Goal: Use online tool/utility: Use online tool/utility

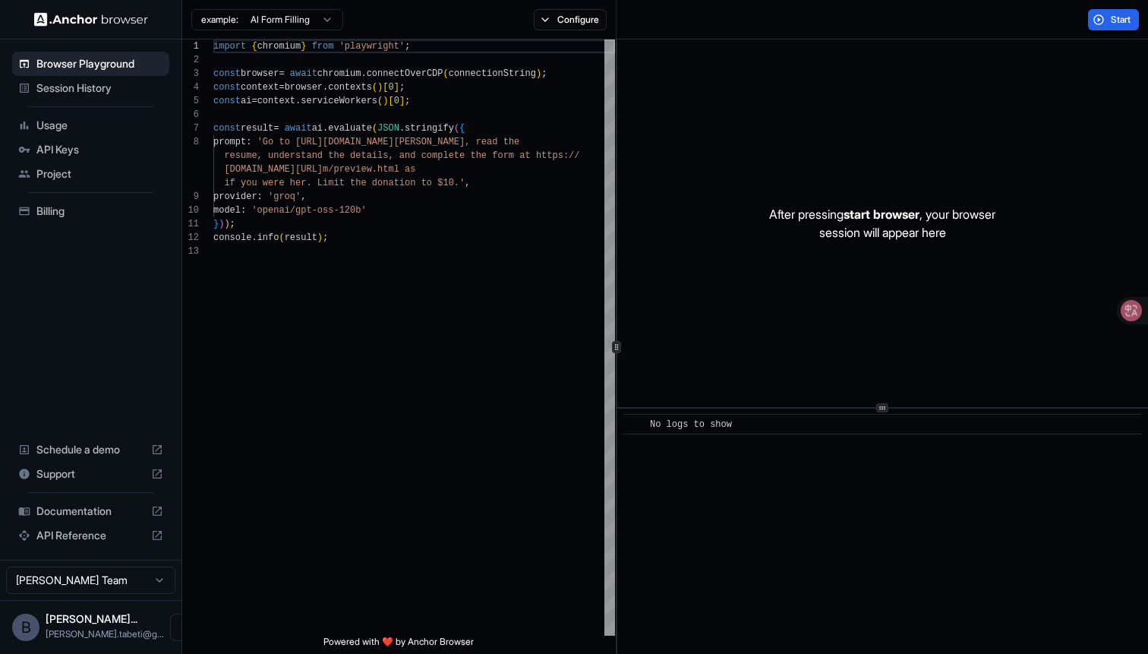
scroll to position [96, 0]
click at [301, 0] on div "example: AI Form Filling Configure" at bounding box center [399, 19] width 434 height 39
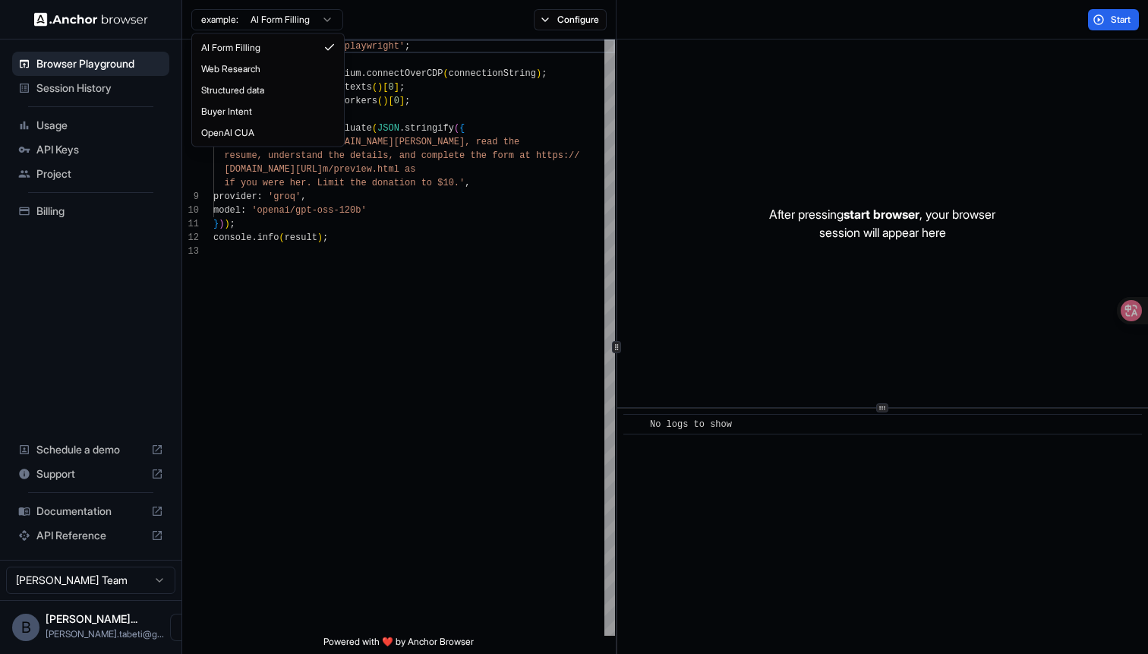
click at [301, 11] on html "Browser Playground Session History Usage API Keys Project Billing Schedule a de…" at bounding box center [574, 327] width 1148 height 654
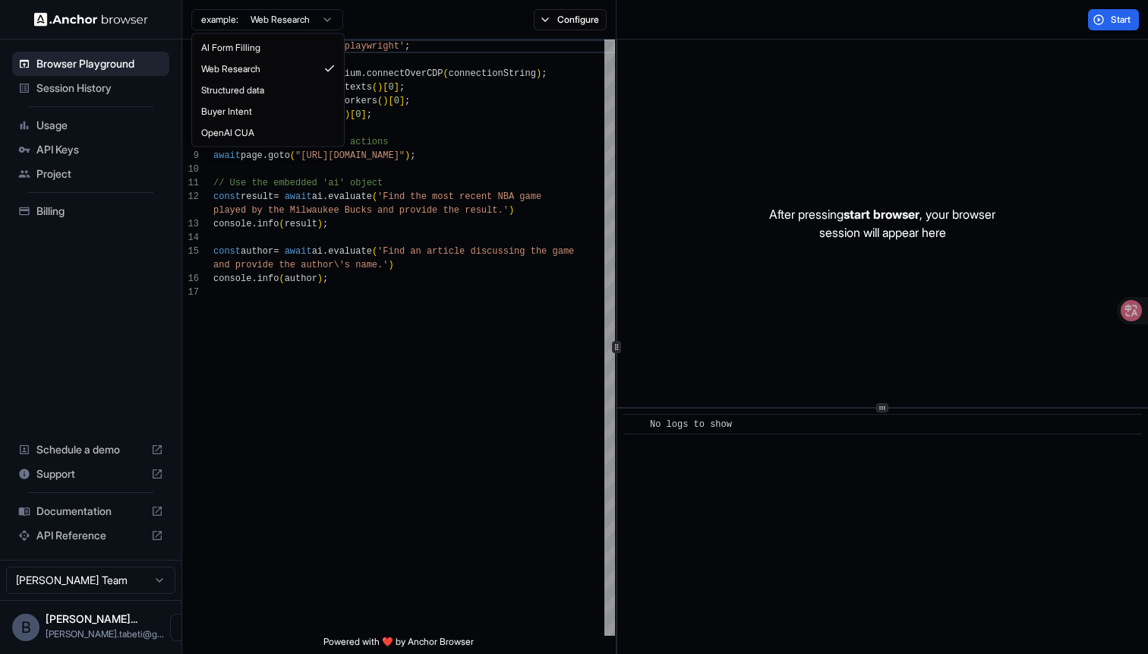
click at [304, 18] on html "Browser Playground Session History Usage API Keys Project Billing Schedule a de…" at bounding box center [574, 327] width 1148 height 654
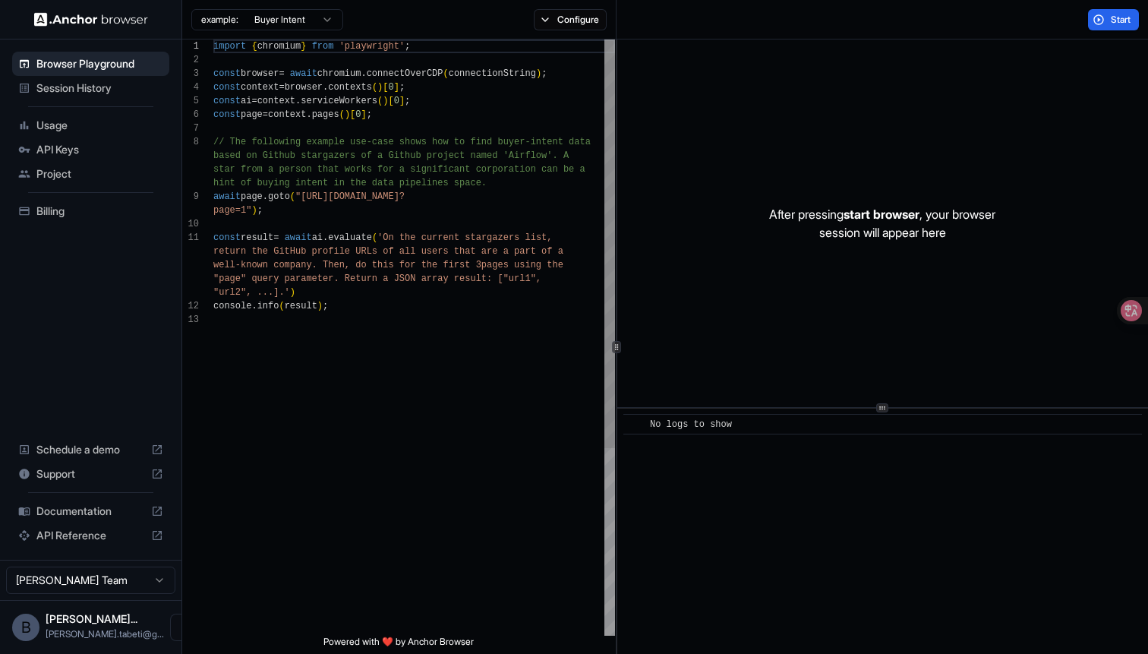
scroll to position [96, 0]
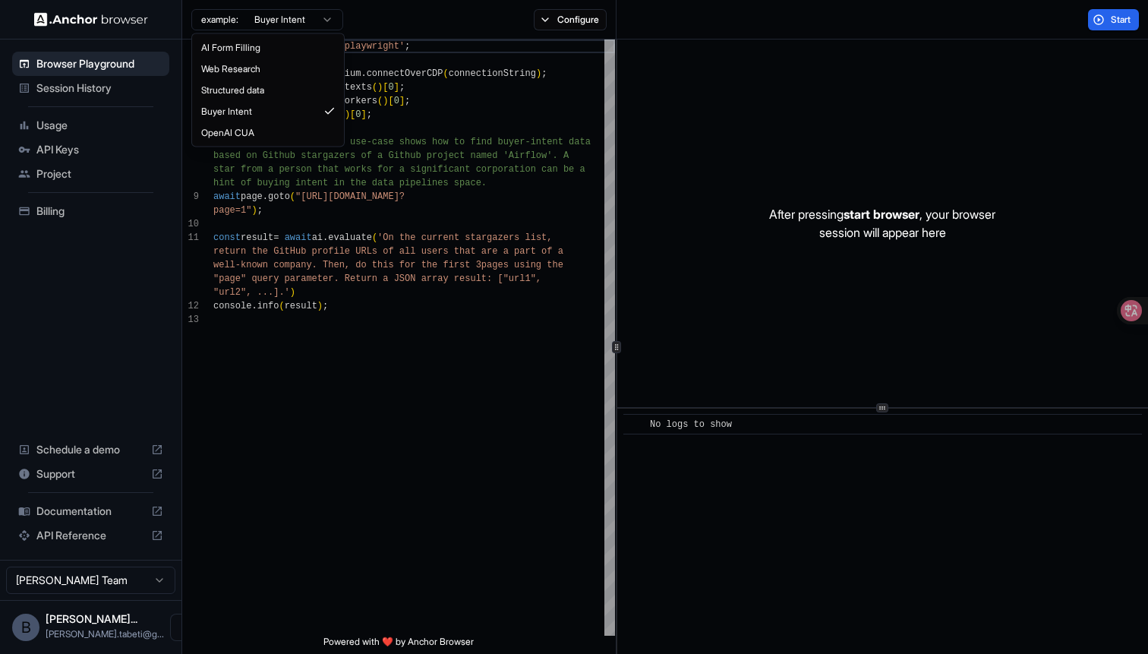
click at [304, 17] on html "Browser Playground Session History Usage API Keys Project Billing Schedule a de…" at bounding box center [574, 327] width 1148 height 654
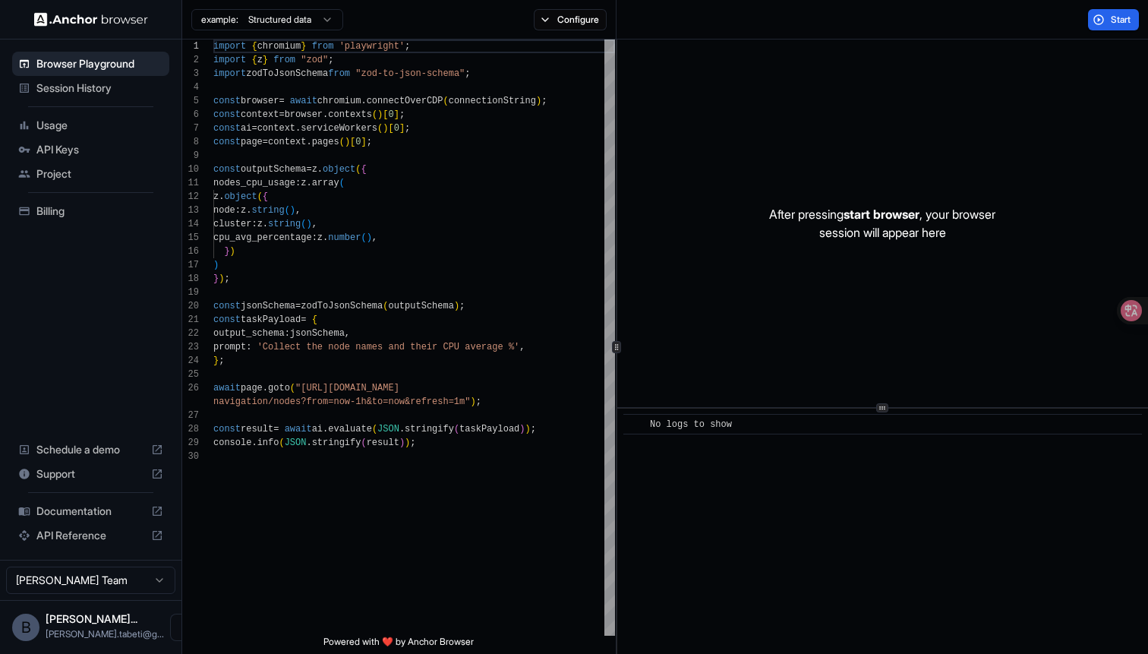
click at [301, 24] on html "Browser Playground Session History Usage API Keys Project Billing Schedule a de…" at bounding box center [574, 327] width 1148 height 654
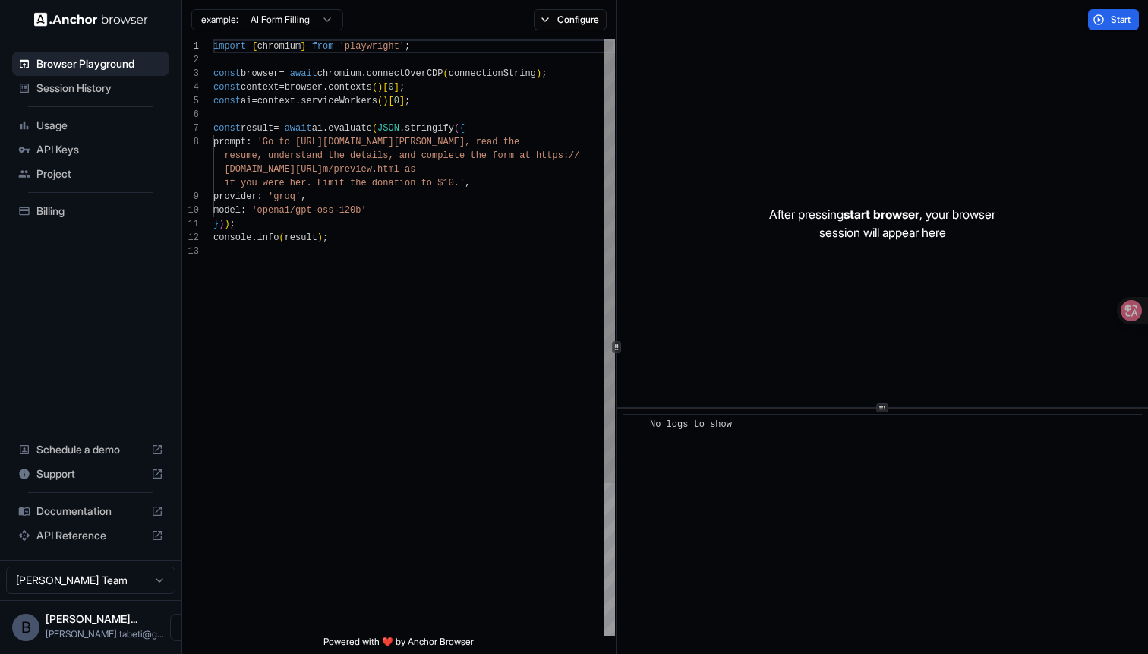
scroll to position [96, 0]
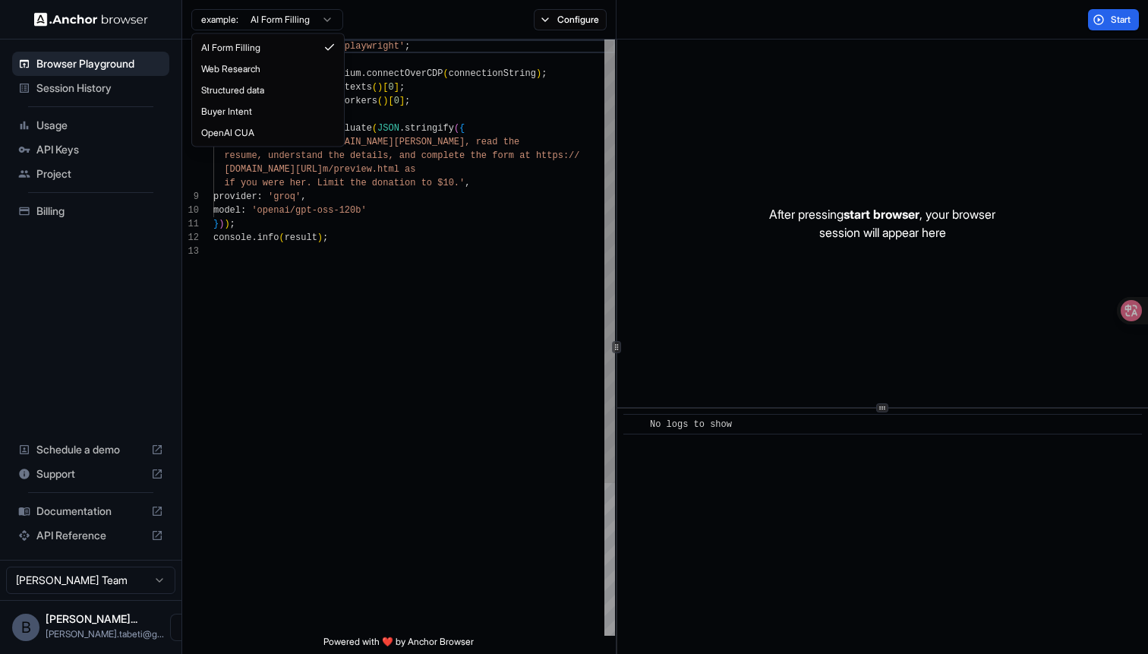
click at [302, 19] on html "Browser Playground Session History Usage API Keys Project Billing Schedule a de…" at bounding box center [574, 327] width 1148 height 654
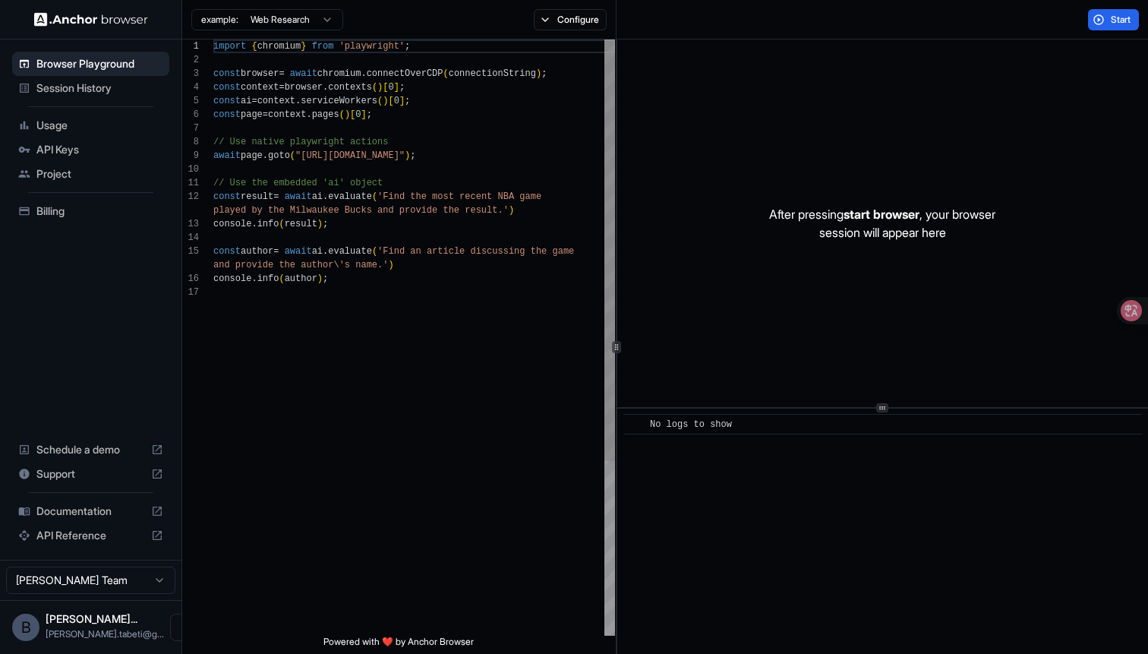
type textarea "**********"
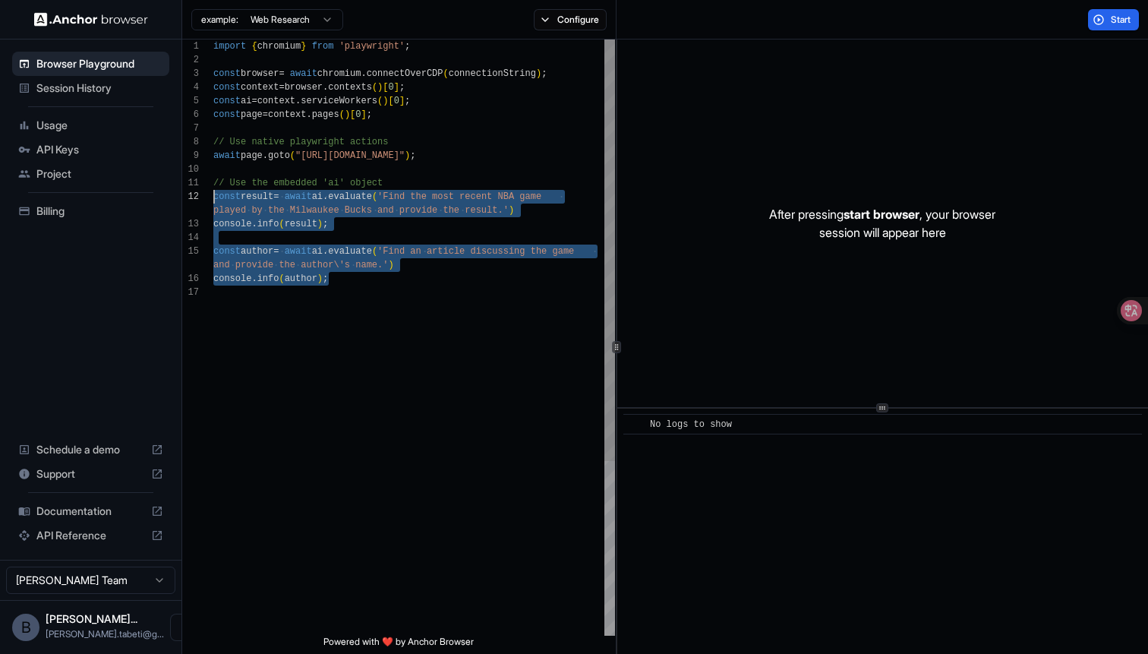
scroll to position [0, 0]
drag, startPoint x: 343, startPoint y: 277, endPoint x: 145, endPoint y: 187, distance: 217.7
click at [213, 187] on div "import { chromium } from 'playwright' ; const browser = await chromium . connec…" at bounding box center [414, 460] width 402 height 842
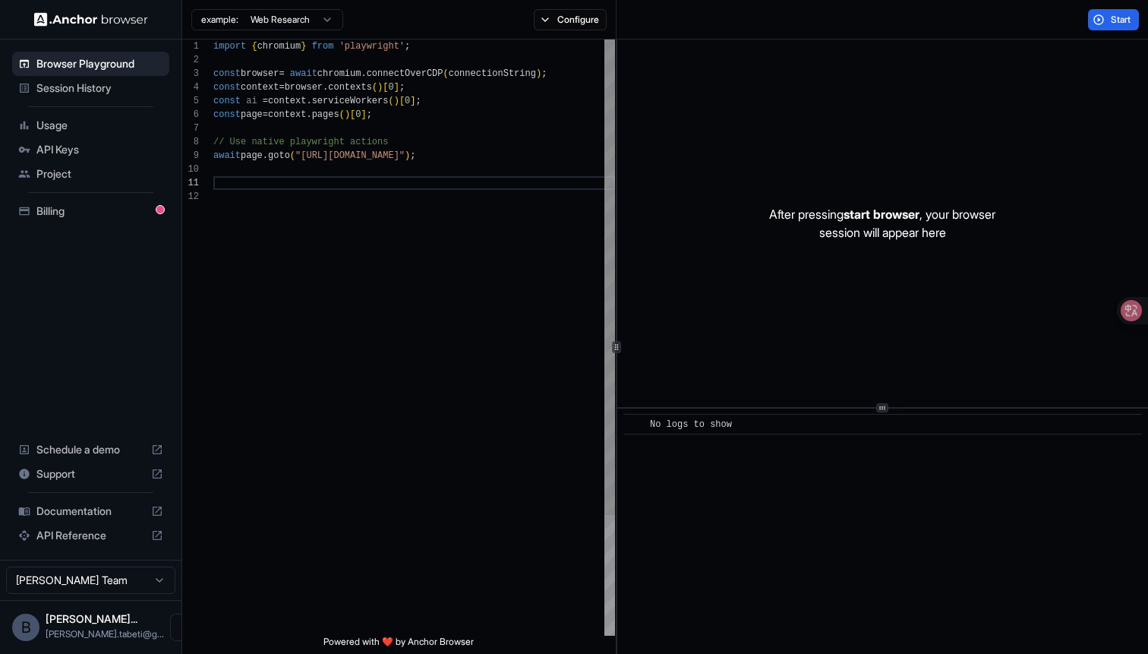
scroll to position [109, 0]
drag, startPoint x: 308, startPoint y: 156, endPoint x: 471, endPoint y: 159, distance: 163.3
click at [471, 160] on div "import { chromium } from 'playwright' ; const browser = await chromium . connec…" at bounding box center [414, 412] width 402 height 746
click at [1111, 17] on span "Start" at bounding box center [1121, 20] width 21 height 12
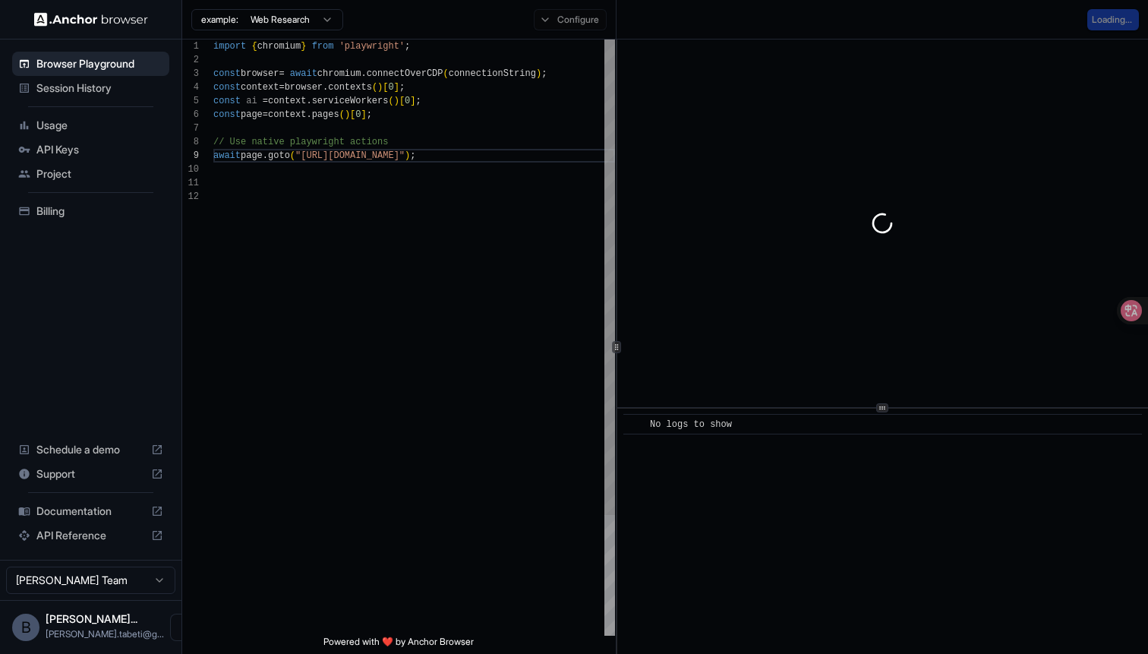
scroll to position [96, 0]
click at [548, 143] on div "import { chromium } from 'playwright' ; const browser = await chromium . connec…" at bounding box center [414, 412] width 402 height 746
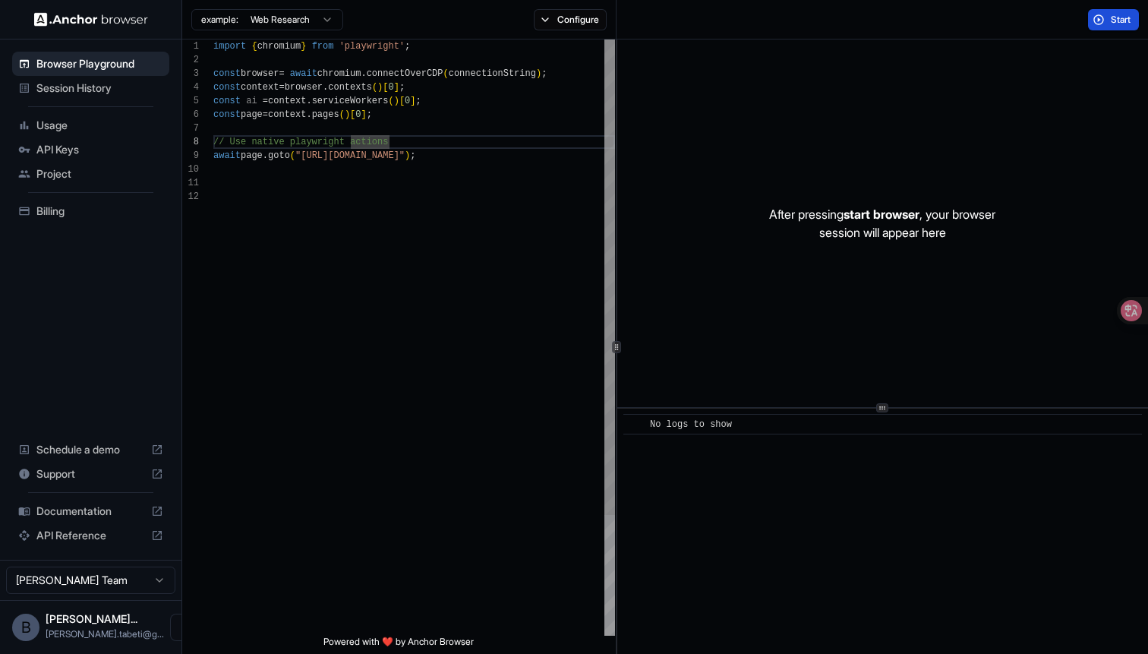
scroll to position [109, 0]
click at [351, 159] on div "import { chromium } from 'playwright' ; const browser = await chromium . connec…" at bounding box center [414, 412] width 402 height 746
drag, startPoint x: 351, startPoint y: 158, endPoint x: 549, endPoint y: 158, distance: 198.1
click at [549, 158] on div "import { chromium } from 'playwright' ; const browser = await chromium . connec…" at bounding box center [414, 412] width 402 height 746
type textarea "**********"
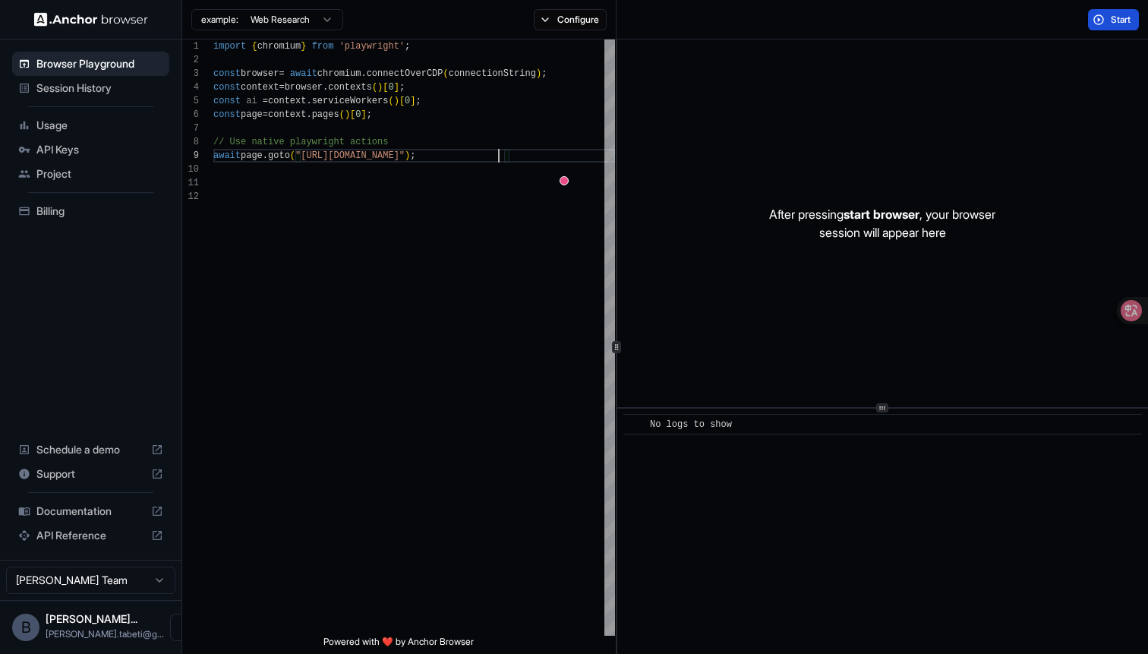
click at [1106, 14] on button "Start" at bounding box center [1113, 19] width 51 height 21
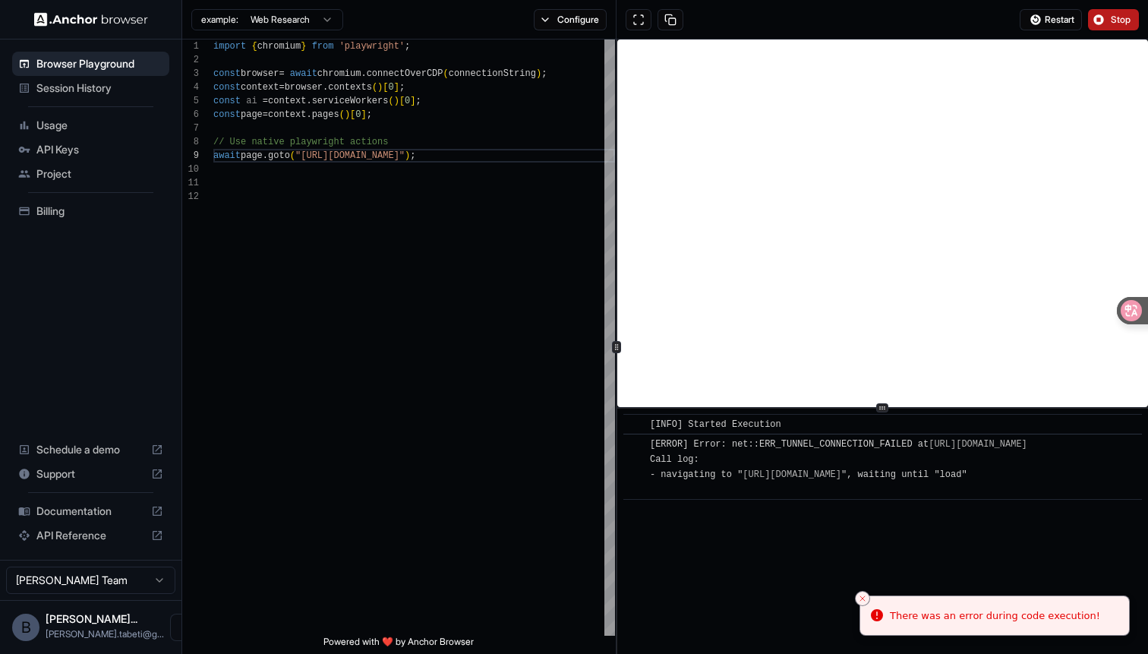
click at [1117, 18] on span "Stop" at bounding box center [1121, 20] width 21 height 12
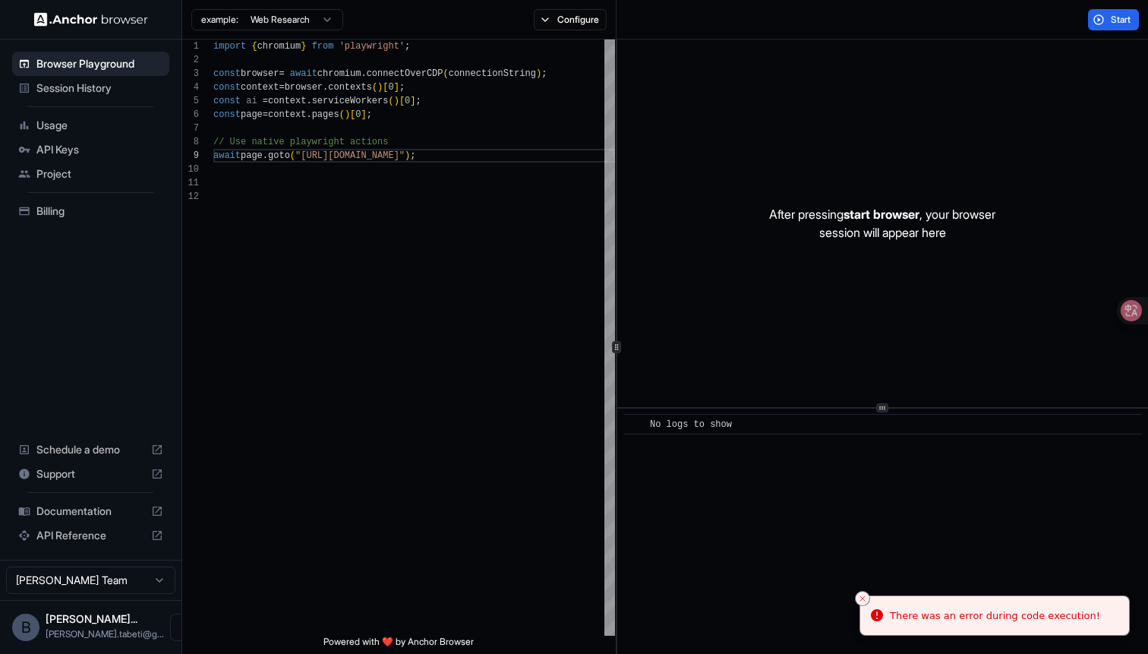
click at [925, 65] on div "After pressing start browser , your browser session will appear here" at bounding box center [882, 222] width 531 height 367
